Goal: Task Accomplishment & Management: Complete application form

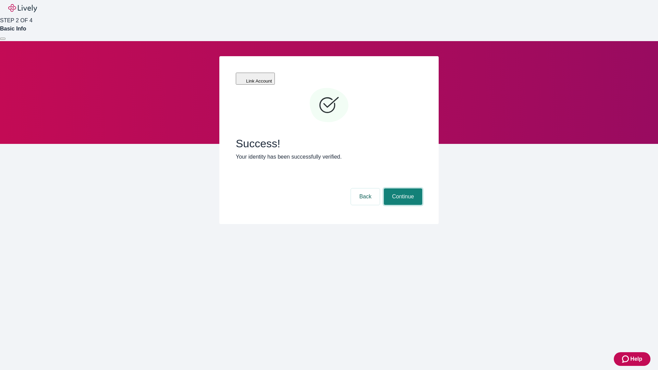
click at [402, 188] on button "Continue" at bounding box center [403, 196] width 38 height 16
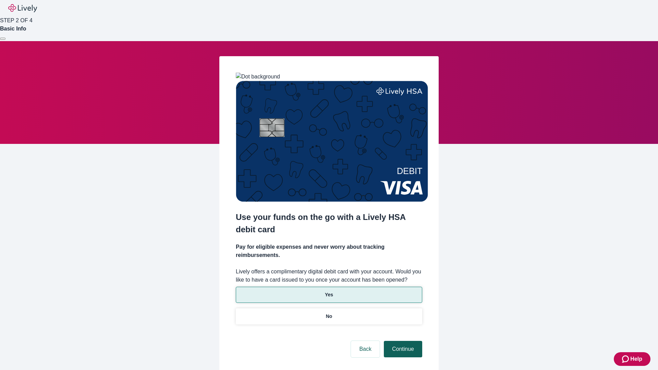
click at [329, 313] on p "No" at bounding box center [329, 316] width 7 height 7
click at [402, 341] on button "Continue" at bounding box center [403, 349] width 38 height 16
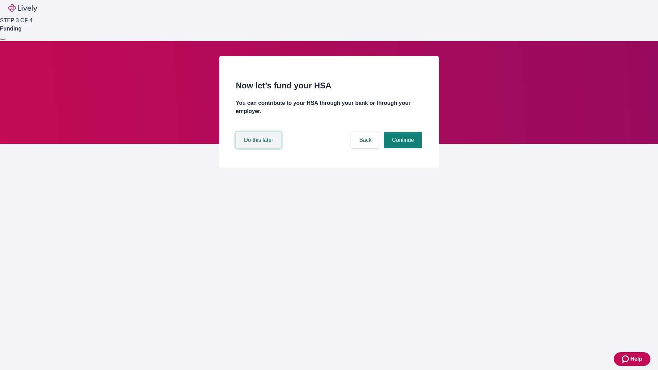
click at [259, 148] on button "Do this later" at bounding box center [259, 140] width 46 height 16
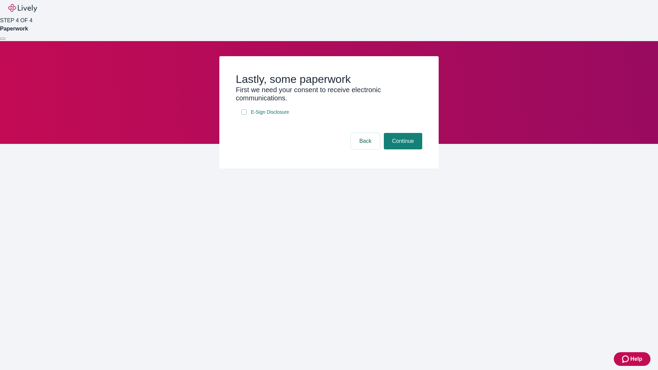
click at [244, 115] on input "E-Sign Disclosure" at bounding box center [243, 111] width 5 height 5
checkbox input "true"
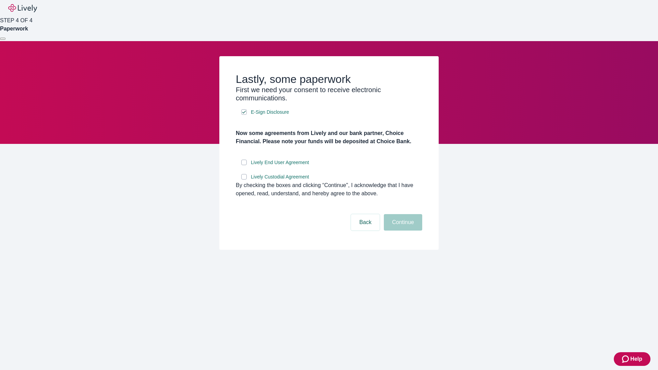
click at [244, 165] on input "Lively End User Agreement" at bounding box center [243, 162] width 5 height 5
checkbox input "true"
click at [244, 180] on input "Lively Custodial Agreement" at bounding box center [243, 176] width 5 height 5
checkbox input "true"
click at [402, 231] on button "Continue" at bounding box center [403, 222] width 38 height 16
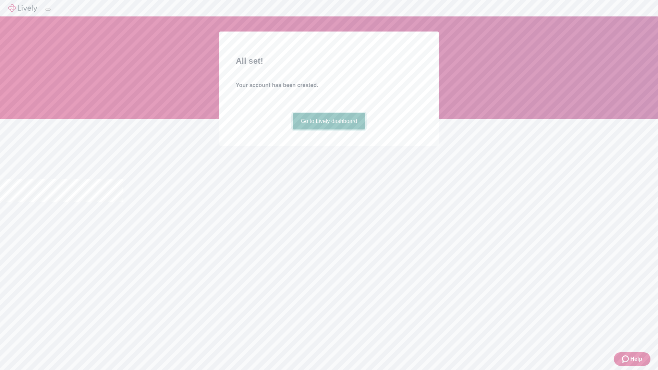
click at [329, 130] on link "Go to Lively dashboard" at bounding box center [329, 121] width 73 height 16
